Goal: Task Accomplishment & Management: Manage account settings

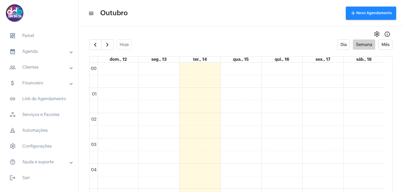
scroll to position [309, 0]
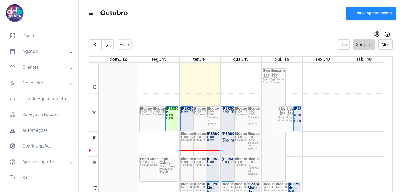
click at [189, 120] on div "[PERSON_NAME] 14:00 - 15:00" at bounding box center [194, 118] width 26 height 24
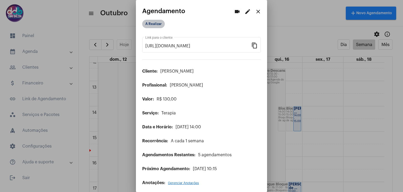
click at [155, 25] on mat-chip "A Realizar" at bounding box center [153, 24] width 23 height 8
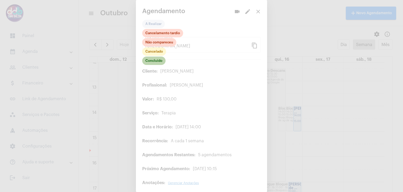
click at [156, 60] on mat-chip "Concluído" at bounding box center [153, 60] width 23 height 8
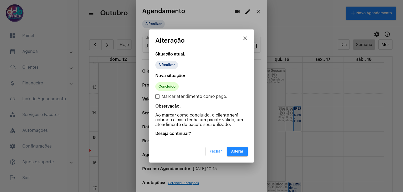
click at [245, 38] on mat-icon "close" at bounding box center [245, 38] width 6 height 6
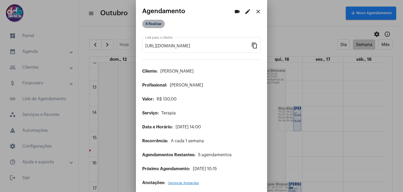
click at [149, 24] on mat-chip "A Realizar" at bounding box center [153, 24] width 23 height 8
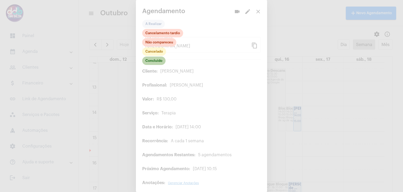
click at [157, 59] on mat-chip "Concluído" at bounding box center [153, 60] width 23 height 8
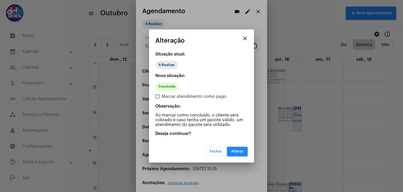
click at [232, 150] on span "Alterar" at bounding box center [237, 151] width 12 height 4
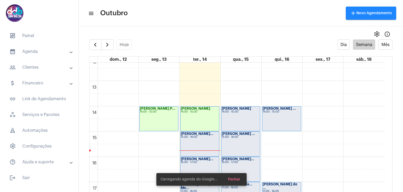
click at [197, 141] on div "[PERSON_NAME]... 15:00 - 16:00" at bounding box center [200, 143] width 39 height 24
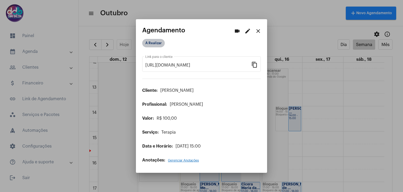
click at [155, 46] on mat-chip "A Realizar" at bounding box center [153, 43] width 23 height 8
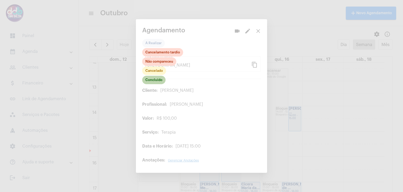
click at [157, 79] on mat-chip "Concluído" at bounding box center [153, 80] width 23 height 8
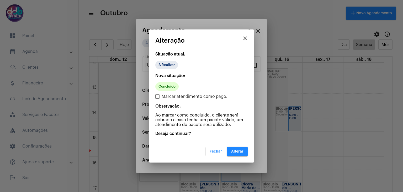
click at [231, 151] on button "Alterar" at bounding box center [237, 150] width 21 height 9
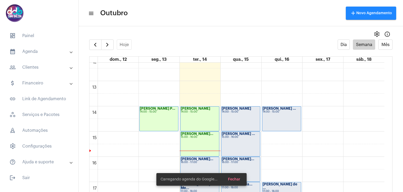
click at [47, 86] on mat-panel-title "attach_money Financeiro" at bounding box center [39, 83] width 61 height 6
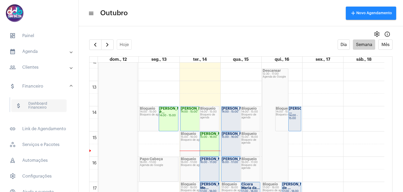
click at [45, 107] on span "attach_money Dashboard Financeiro" at bounding box center [38, 105] width 55 height 13
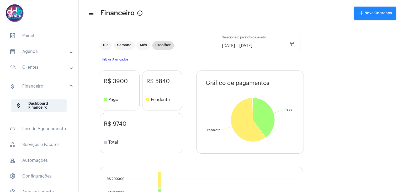
click at [33, 67] on mat-panel-title "people_outline Clientes" at bounding box center [39, 67] width 61 height 6
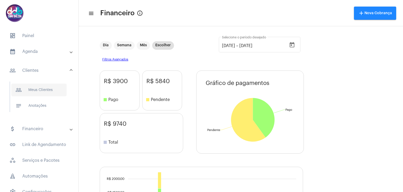
click at [40, 87] on span "people_outline Meus Clientes" at bounding box center [38, 89] width 55 height 13
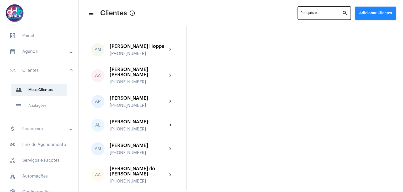
click at [320, 13] on input "Pesquisar" at bounding box center [322, 14] width 42 height 4
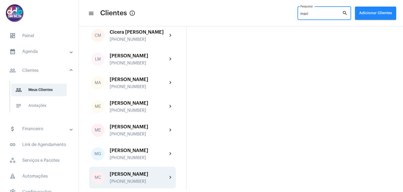
scroll to position [38, 0]
type input "mari"
click at [144, 178] on div "[PERSON_NAME] [PHONE_NUMBER]" at bounding box center [139, 177] width 58 height 12
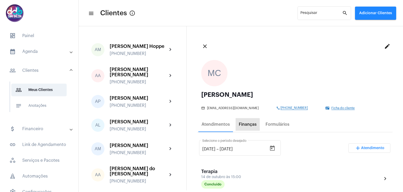
click at [244, 127] on div "Finanças" at bounding box center [248, 124] width 24 height 13
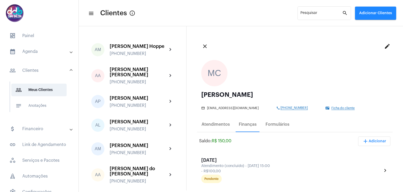
click at [34, 51] on mat-panel-title "calendar_month_outlined Agenda" at bounding box center [39, 51] width 61 height 6
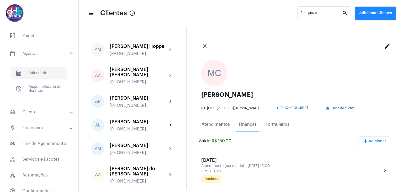
click at [39, 70] on span "calendar_month_outlined Calendário" at bounding box center [38, 73] width 55 height 13
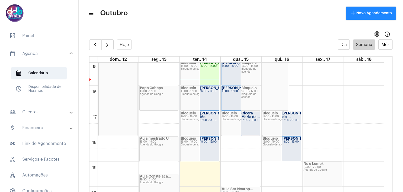
scroll to position [388, 0]
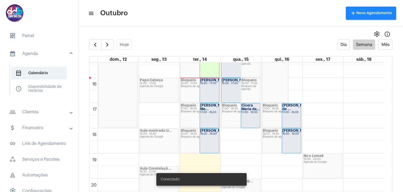
click at [210, 93] on div "[PERSON_NAME]... 16:00 - 17:00" at bounding box center [209, 90] width 19 height 24
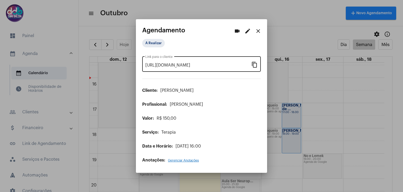
click at [254, 66] on mat-icon "content_copy" at bounding box center [254, 64] width 6 height 6
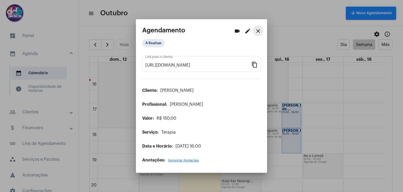
click at [260, 31] on mat-icon "close" at bounding box center [258, 31] width 6 height 6
